Goal: Communication & Community: Answer question/provide support

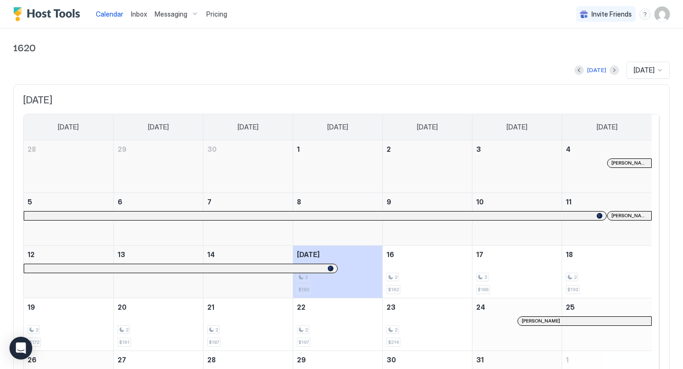
click at [141, 15] on span "Inbox" at bounding box center [139, 14] width 16 height 8
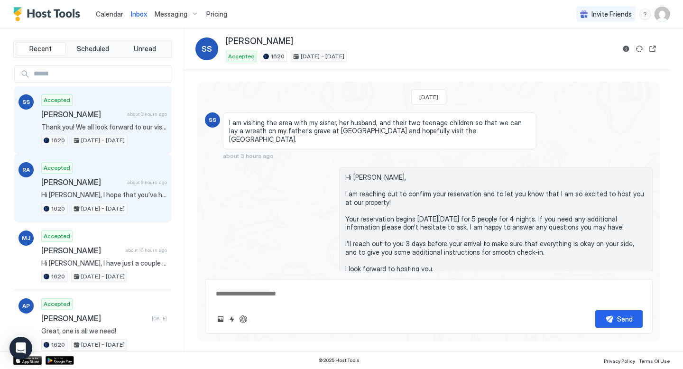
click at [127, 184] on span "about 9 hours ago" at bounding box center [147, 182] width 40 height 6
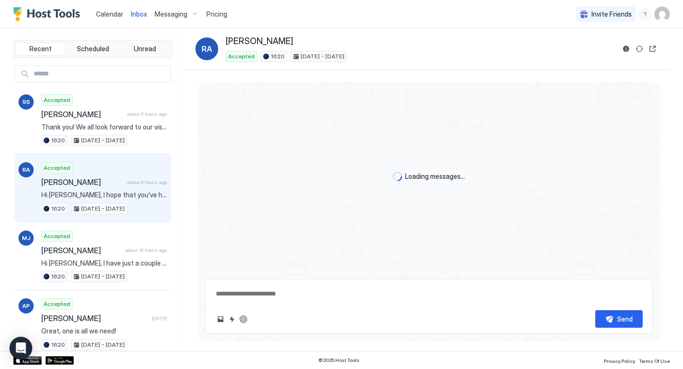
scroll to position [1079, 0]
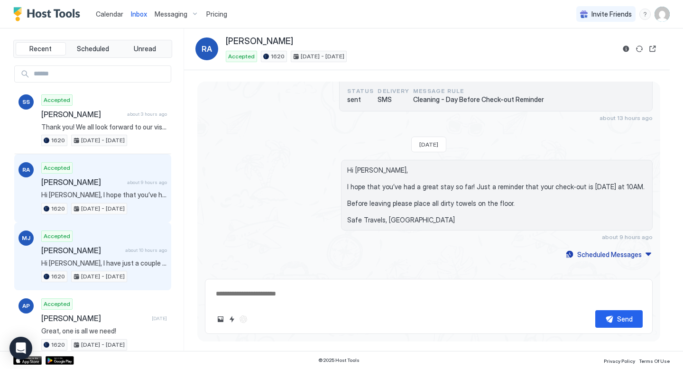
click at [130, 254] on div "[PERSON_NAME] about 10 hours ago" at bounding box center [104, 250] width 126 height 9
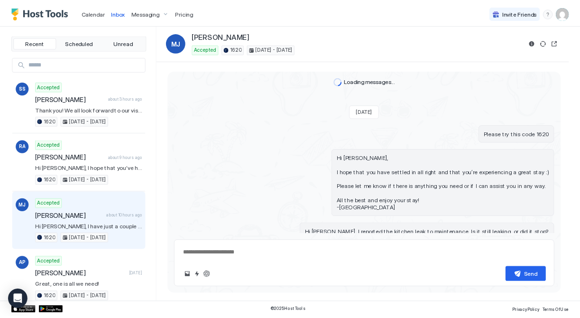
scroll to position [1269, 0]
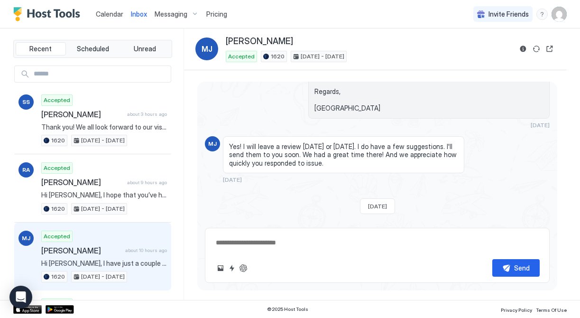
type textarea "*"
